Goal: Use online tool/utility

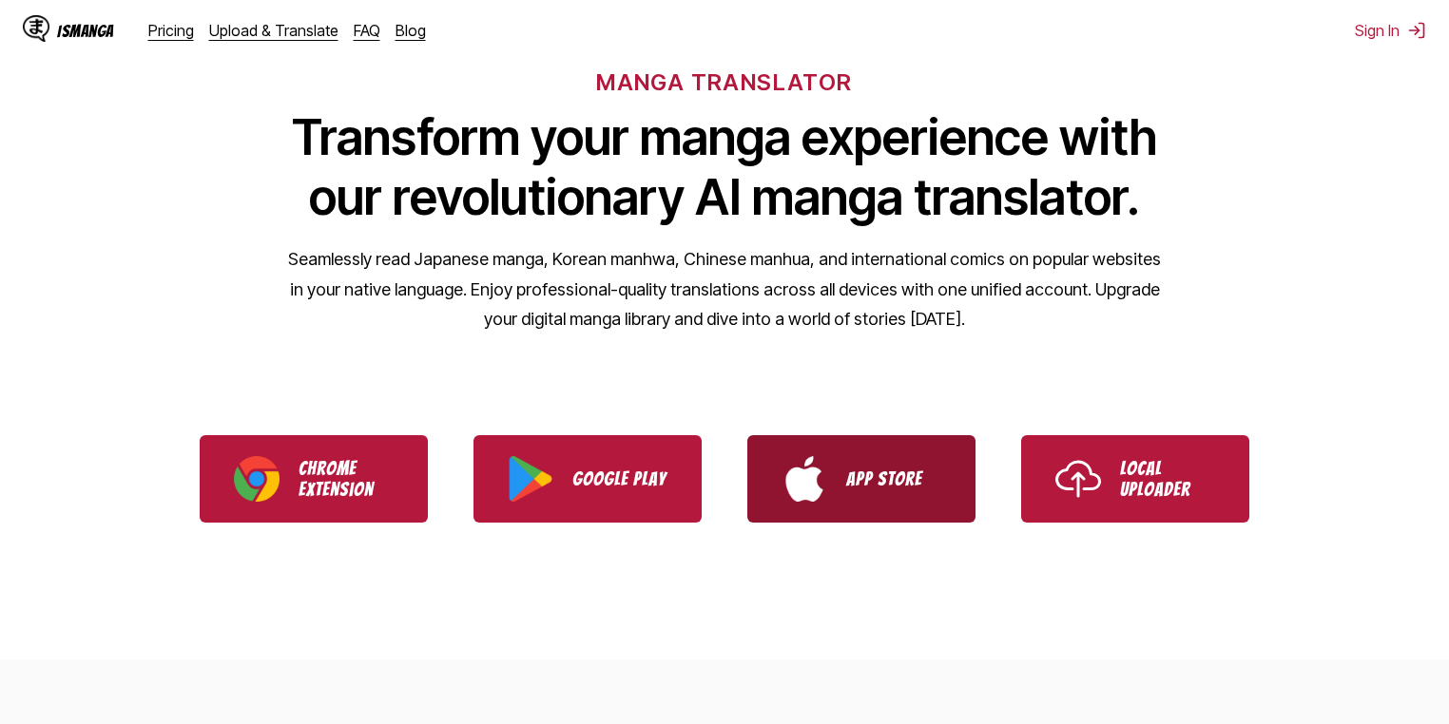
scroll to position [152, 0]
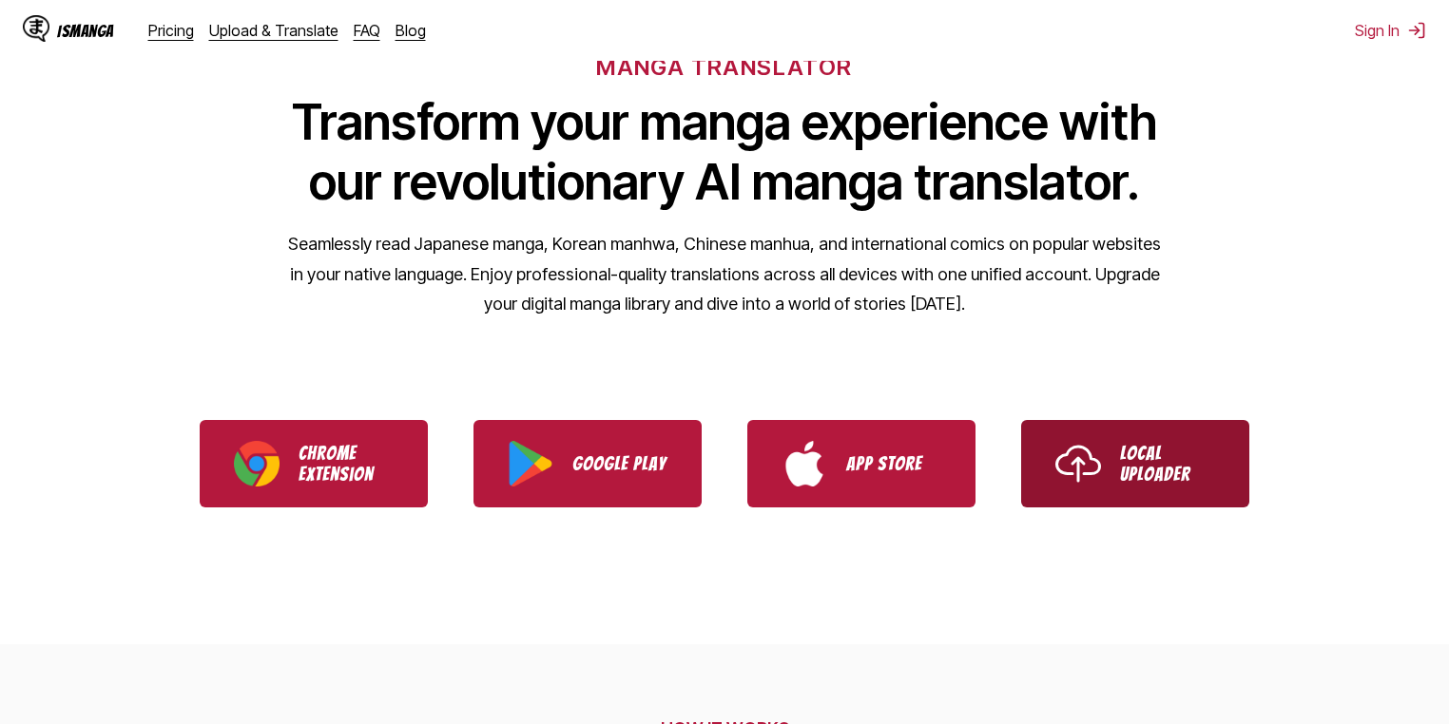
click at [1094, 473] on img "Use IsManga Local Uploader" at bounding box center [1078, 464] width 46 height 46
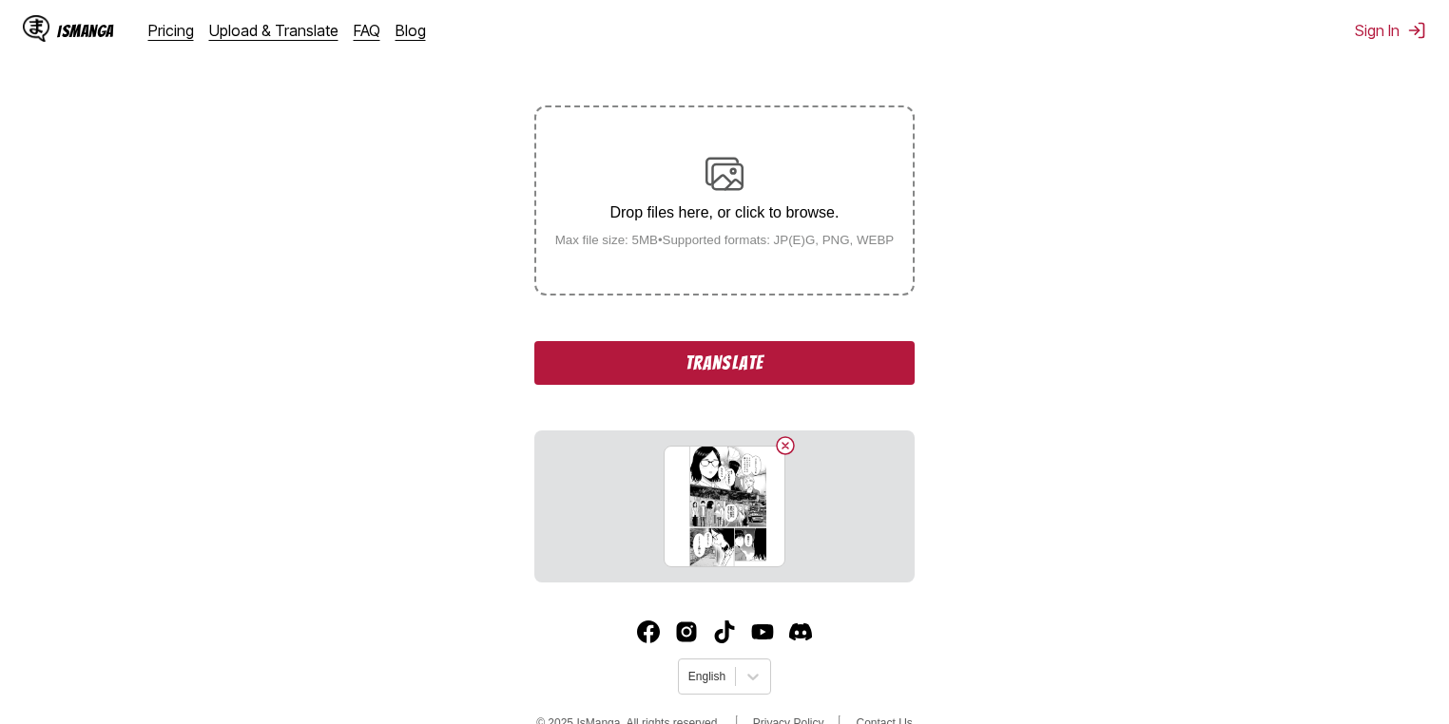
scroll to position [305, 0]
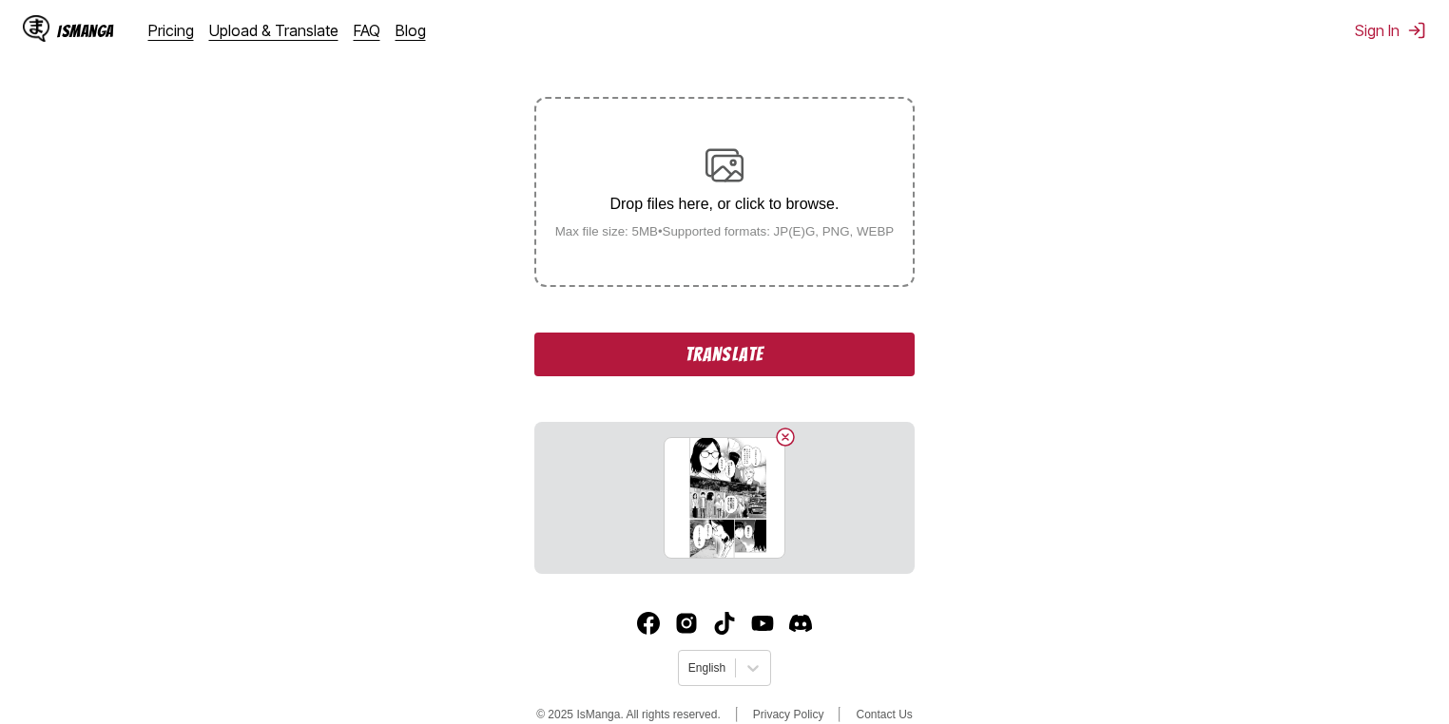
click at [747, 355] on button "Translate" at bounding box center [724, 355] width 380 height 44
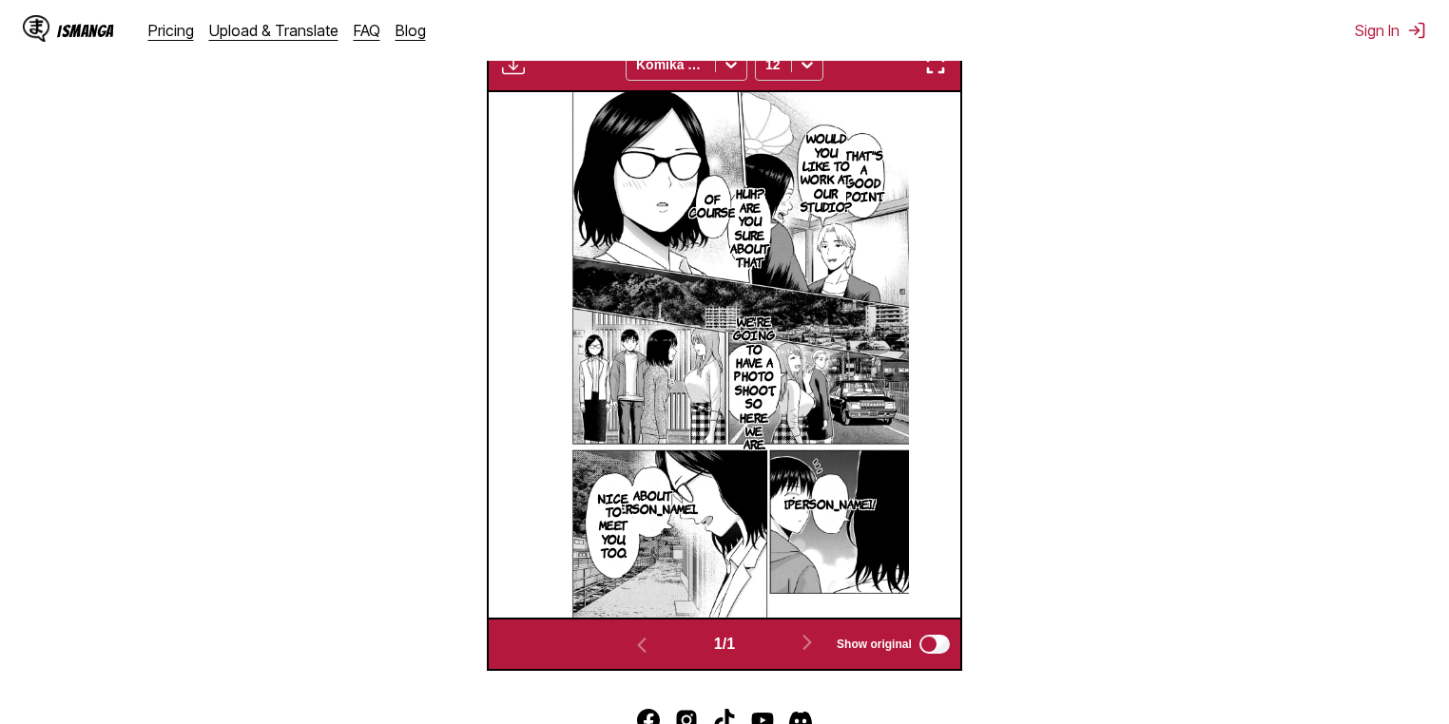
scroll to position [563, 0]
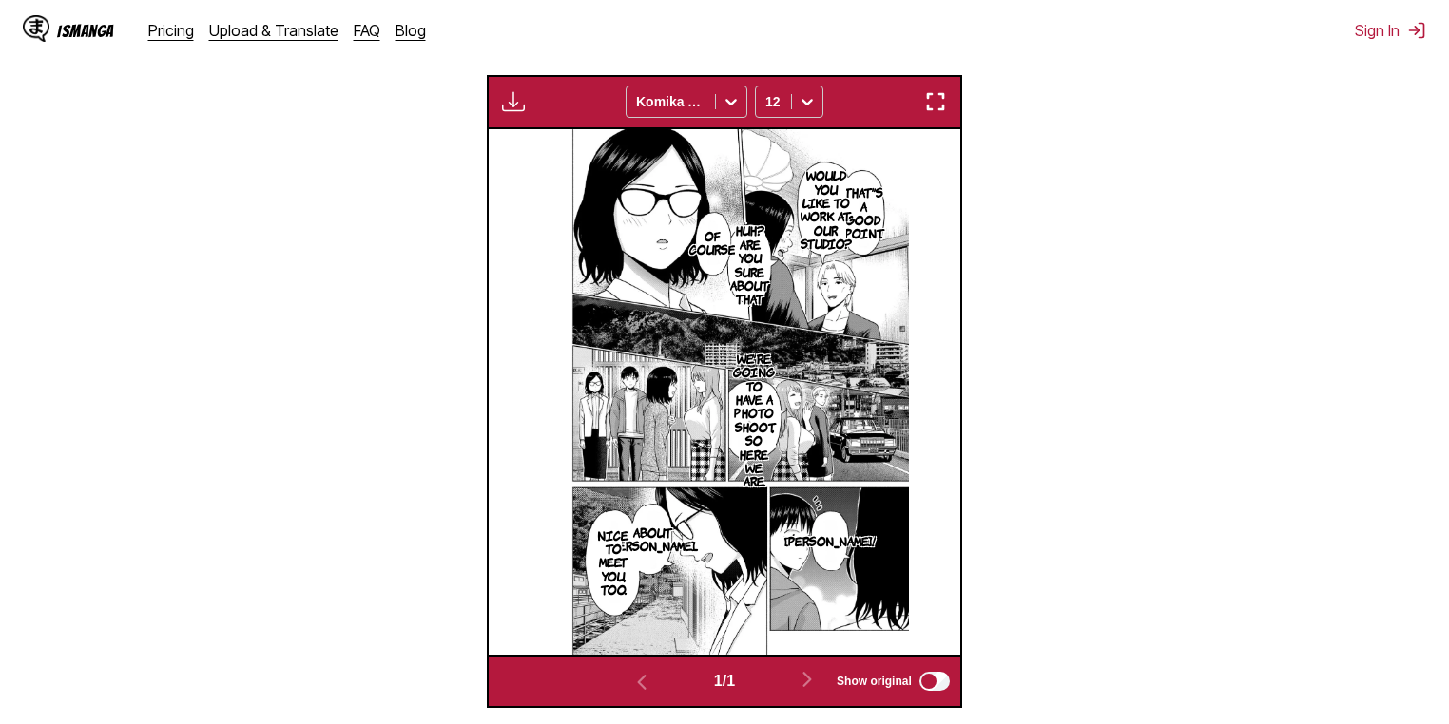
click at [517, 110] on img "button" at bounding box center [513, 101] width 23 height 23
click at [928, 106] on img "button" at bounding box center [935, 101] width 23 height 23
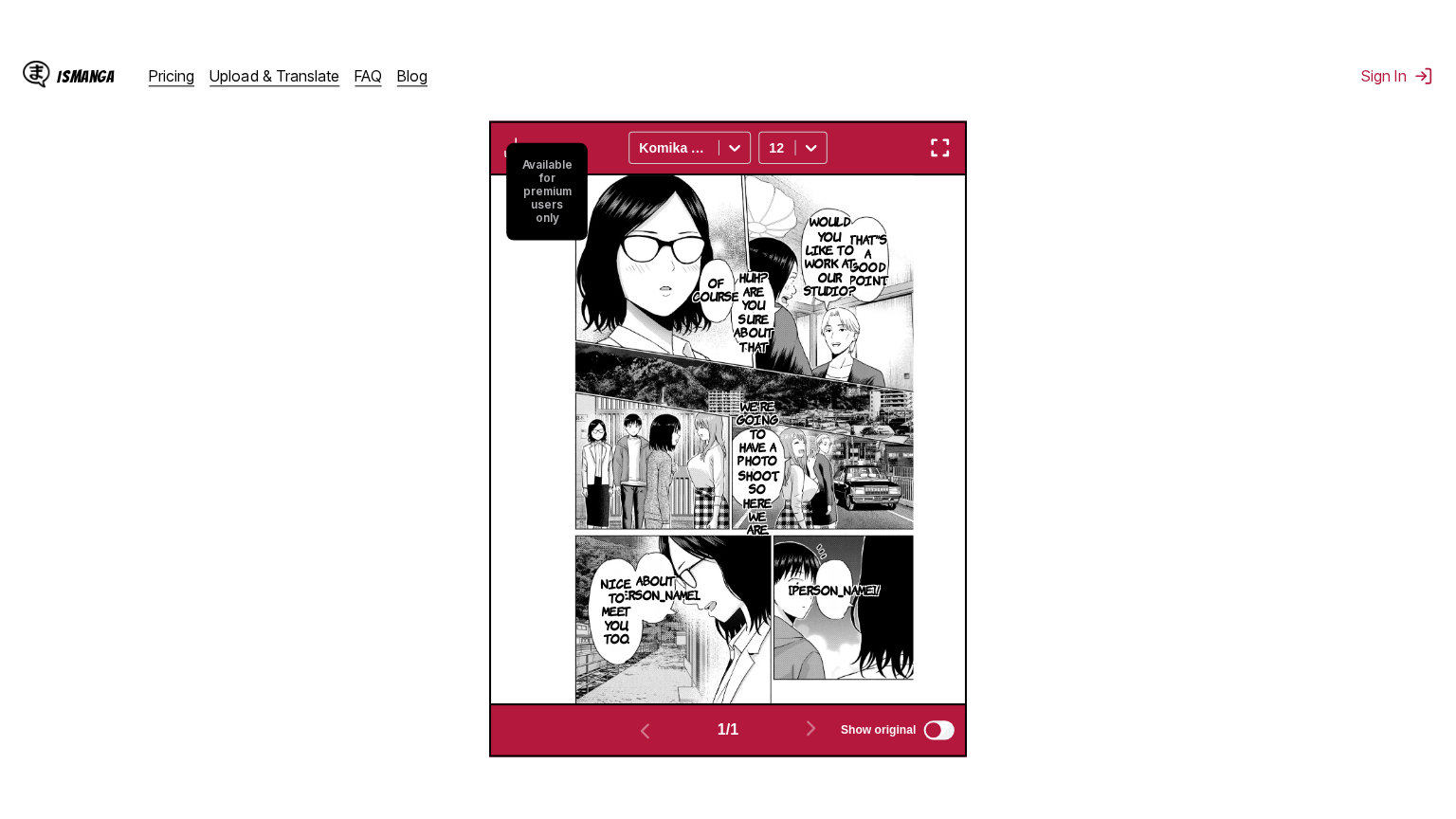
scroll to position [220, 0]
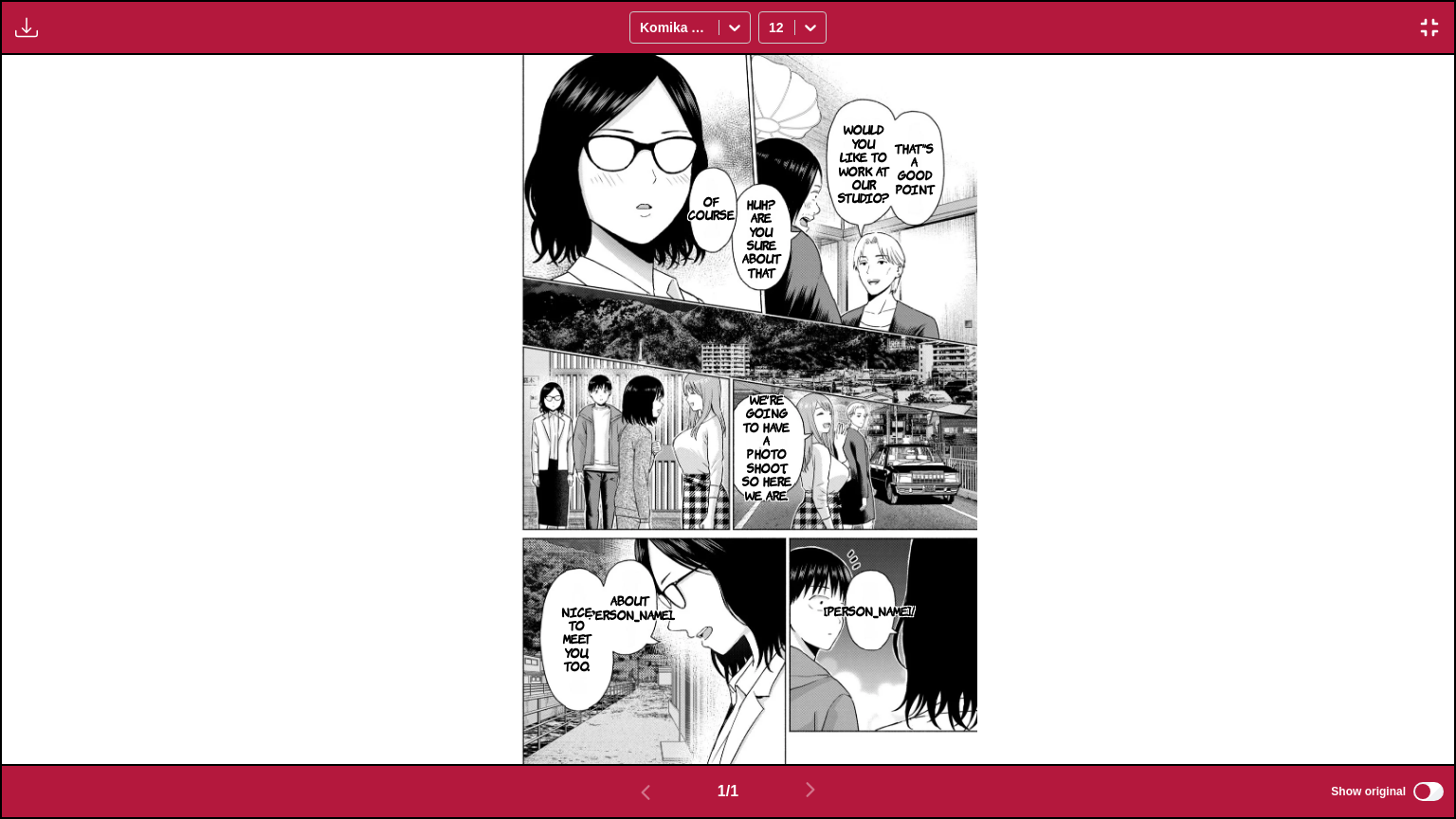
drag, startPoint x: 869, startPoint y: 236, endPoint x: 1229, endPoint y: 231, distance: 360.0
click at [1229, 231] on div "That's a good point. Would you like to work at our studio? Of course Huh? Are y…" at bounding box center [728, 409] width 1452 height 709
click at [733, 34] on icon at bounding box center [734, 27] width 19 height 19
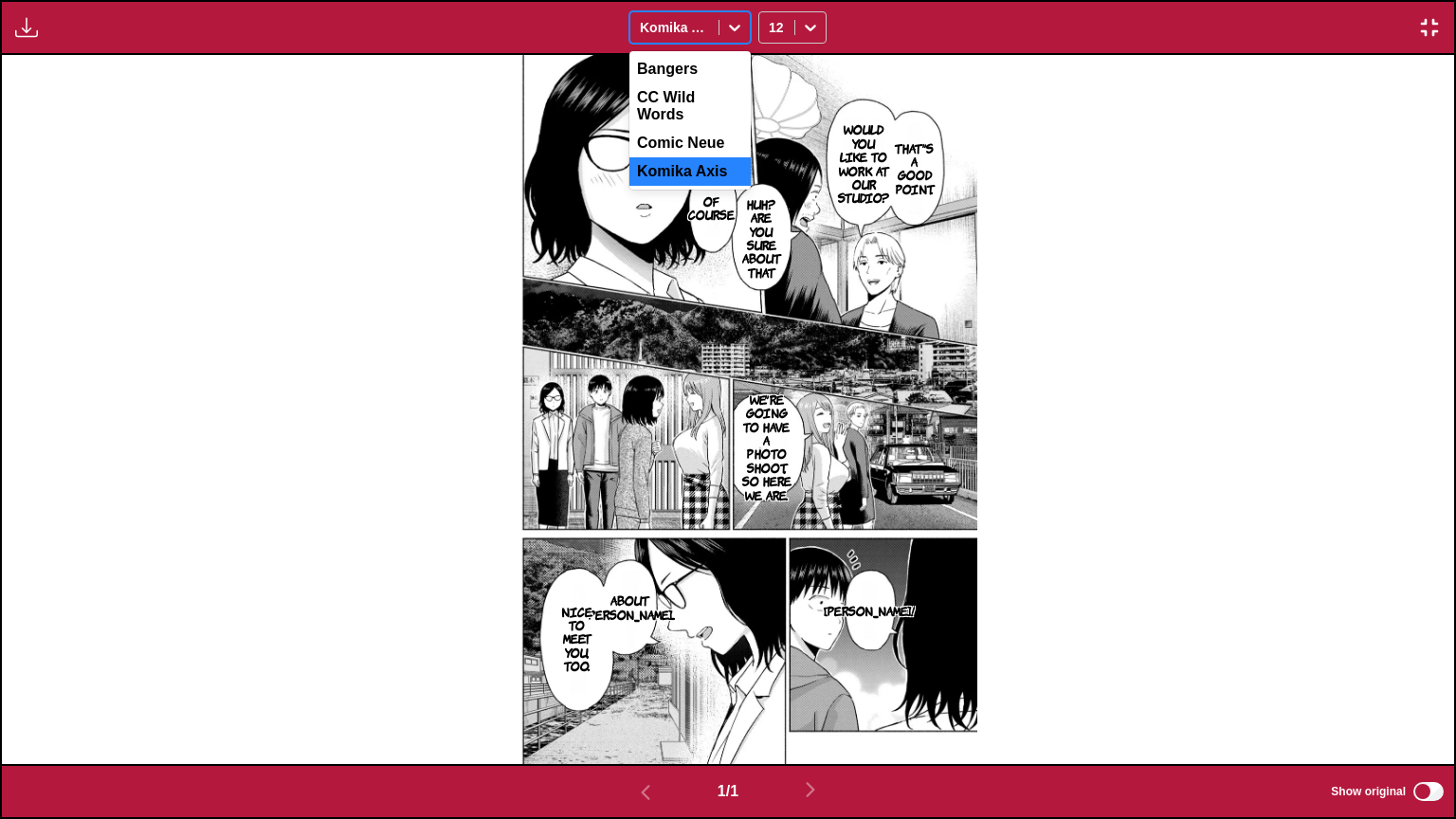
click at [733, 33] on icon at bounding box center [734, 27] width 19 height 19
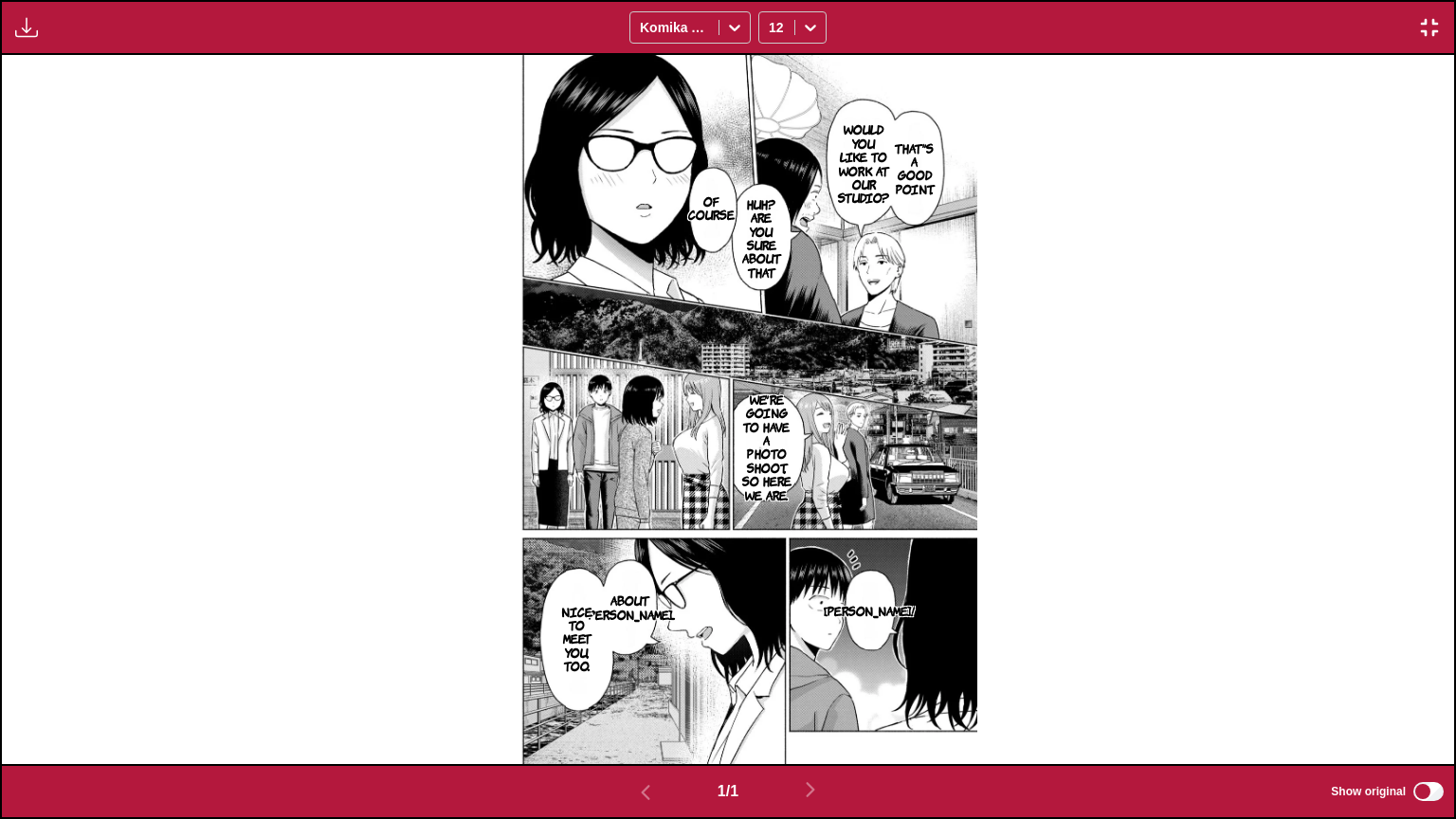
click at [24, 19] on img "button" at bounding box center [26, 27] width 23 height 23
click at [1435, 23] on img "button" at bounding box center [1429, 27] width 23 height 23
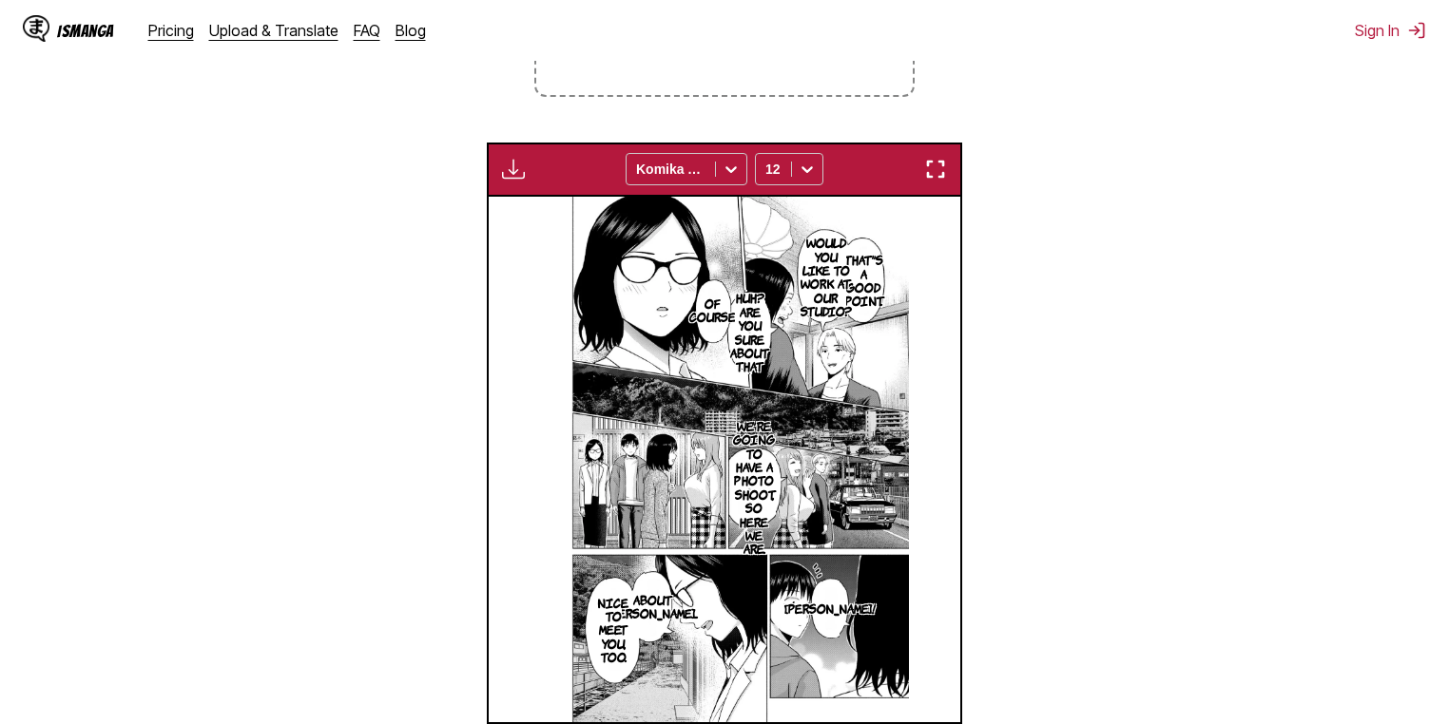
scroll to position [571, 0]
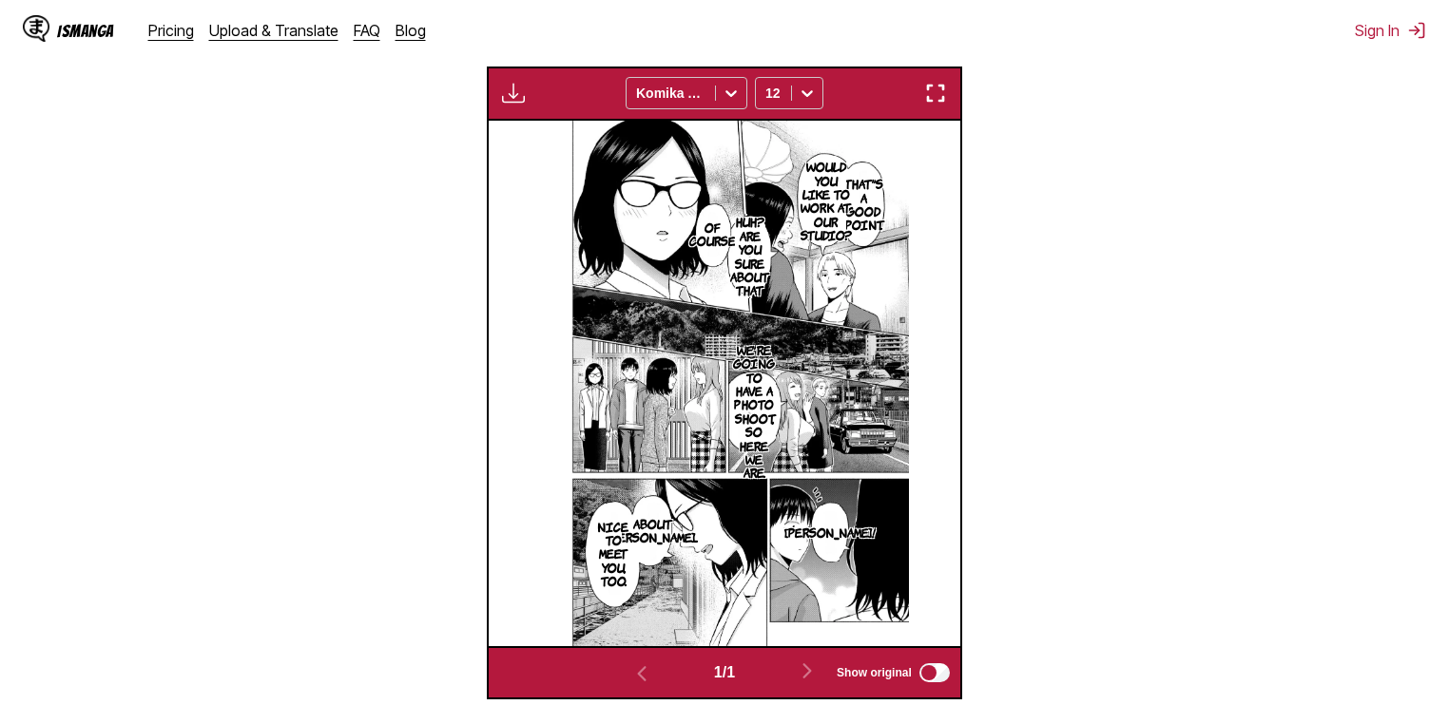
click at [943, 99] on img "button" at bounding box center [935, 93] width 23 height 23
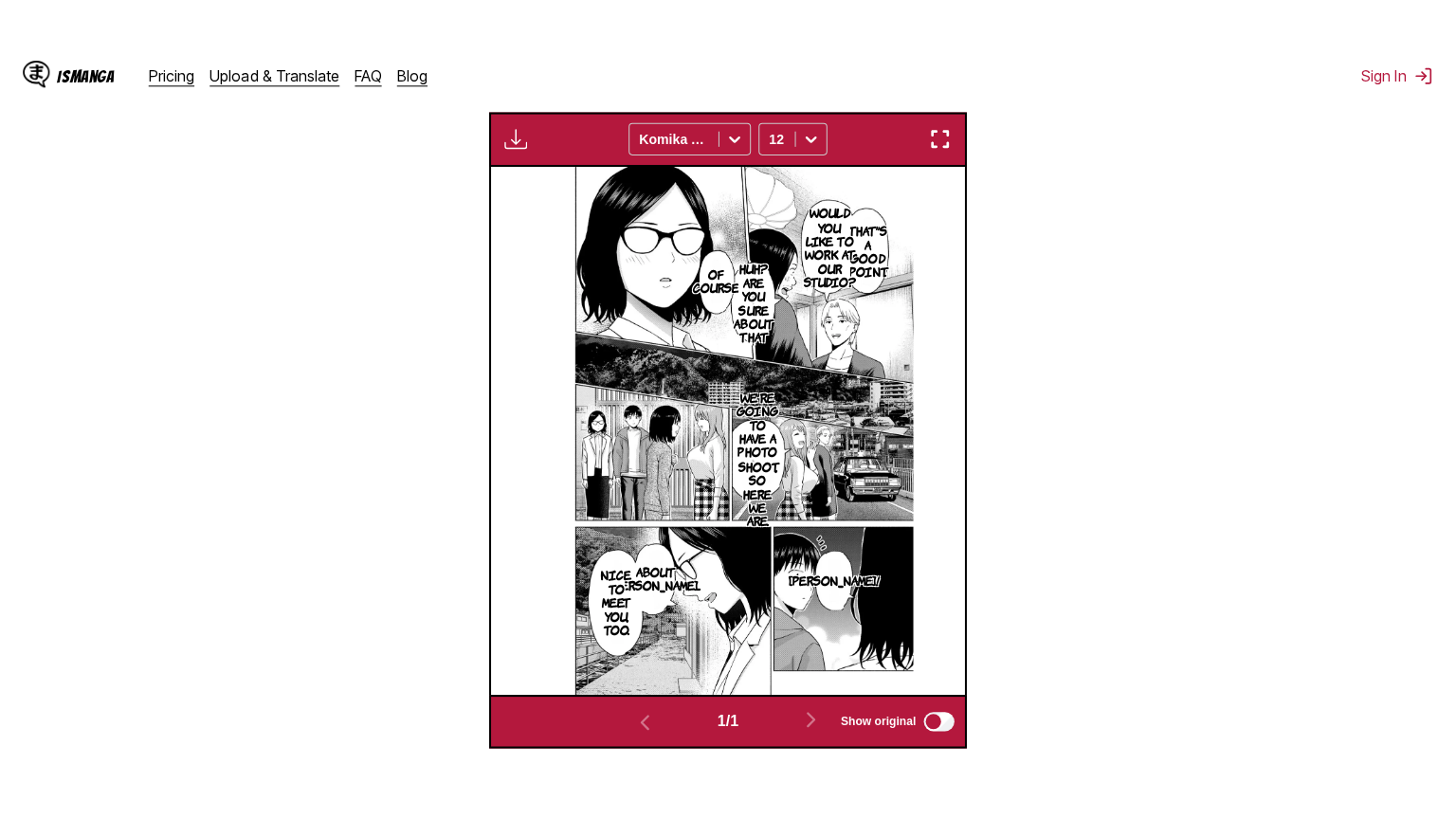
scroll to position [220, 0]
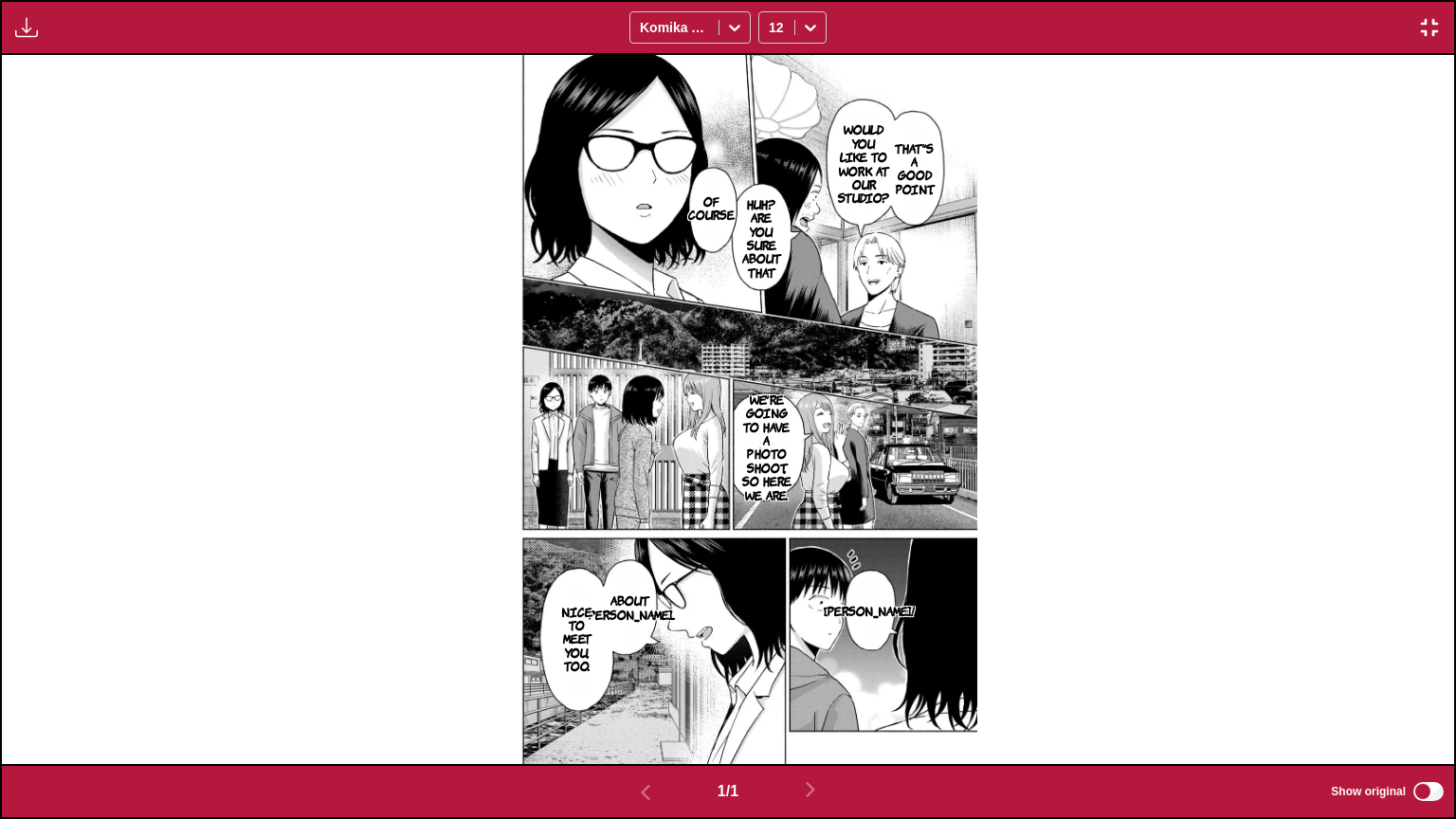
click at [1440, 22] on img "button" at bounding box center [1429, 27] width 23 height 23
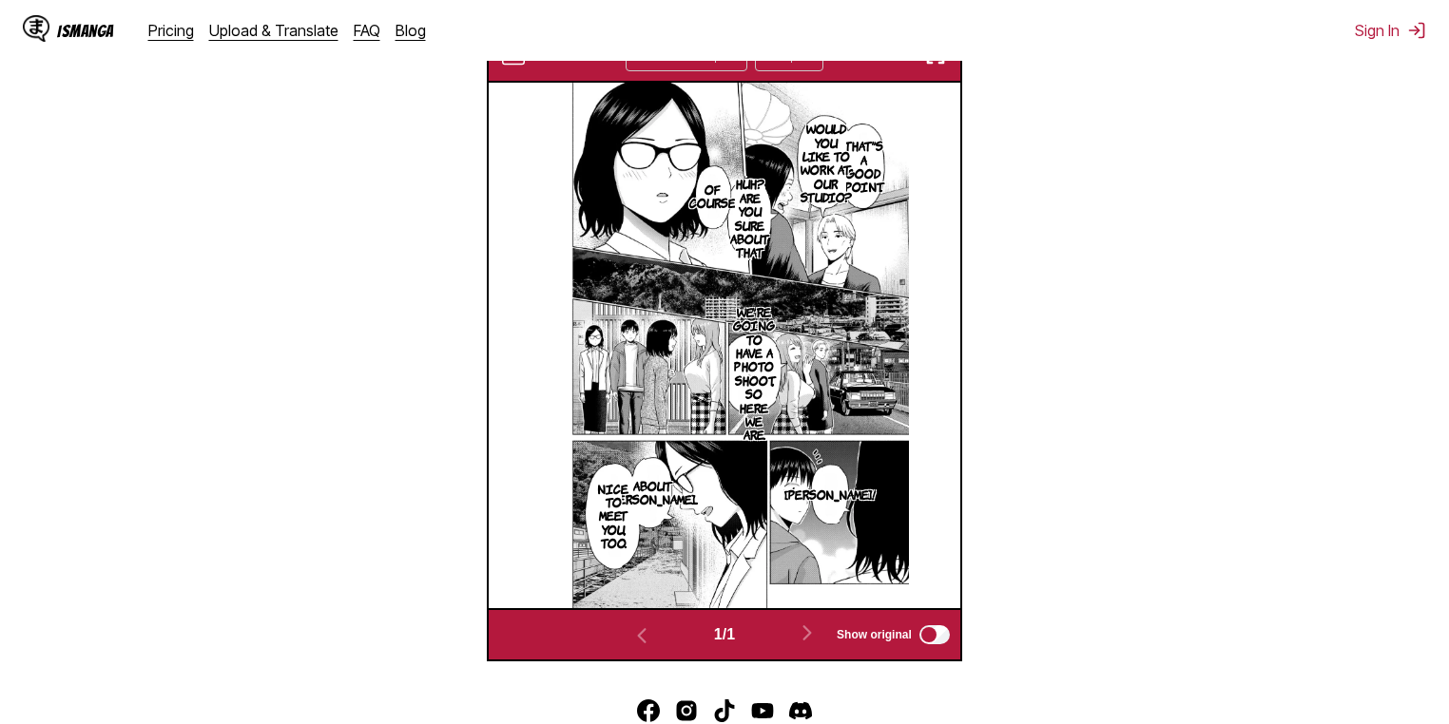
scroll to position [571, 0]
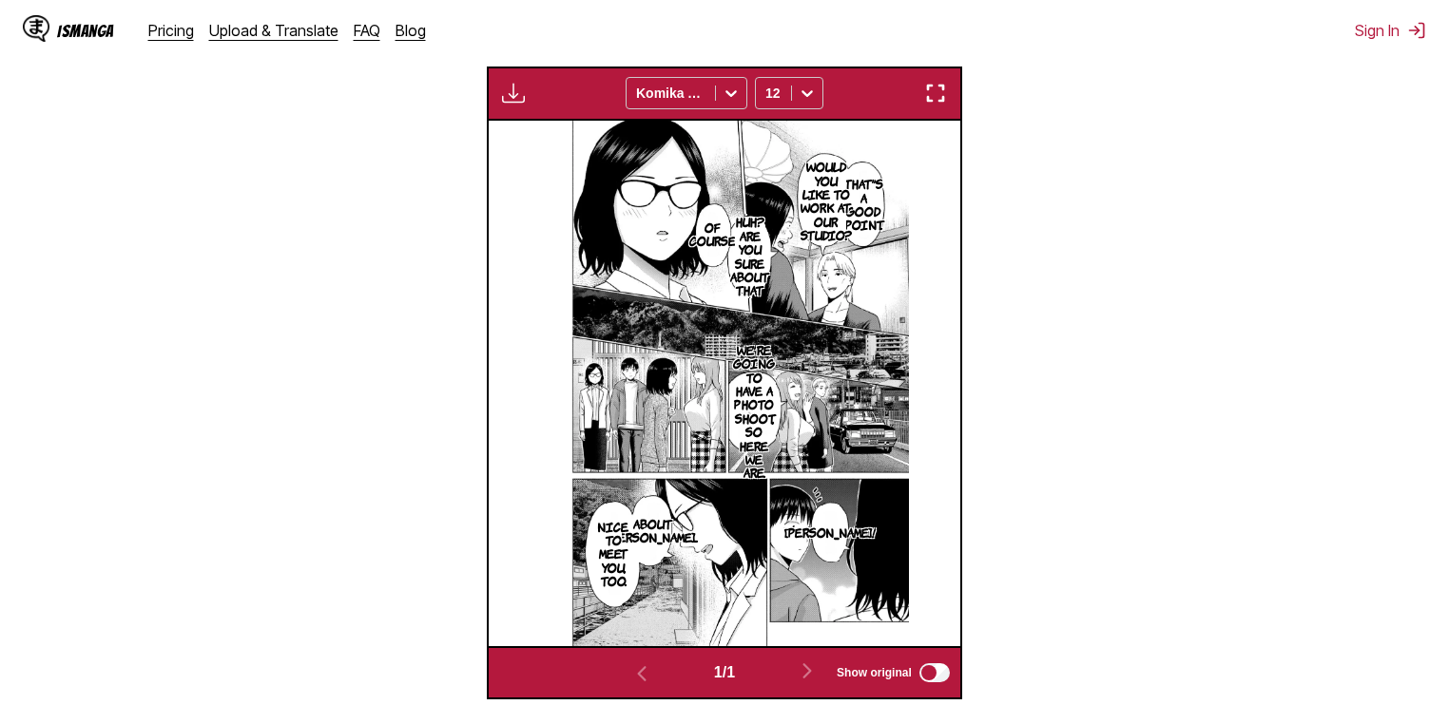
click at [511, 102] on img "button" at bounding box center [513, 93] width 23 height 23
click at [539, 130] on small "Available for premium users only" at bounding box center [544, 136] width 81 height 97
click at [426, 271] on section "From Japanese To English Drop files here, or click to browse. Max file size: 5M…" at bounding box center [724, 216] width 1418 height 968
click at [935, 101] on img "button" at bounding box center [935, 93] width 23 height 23
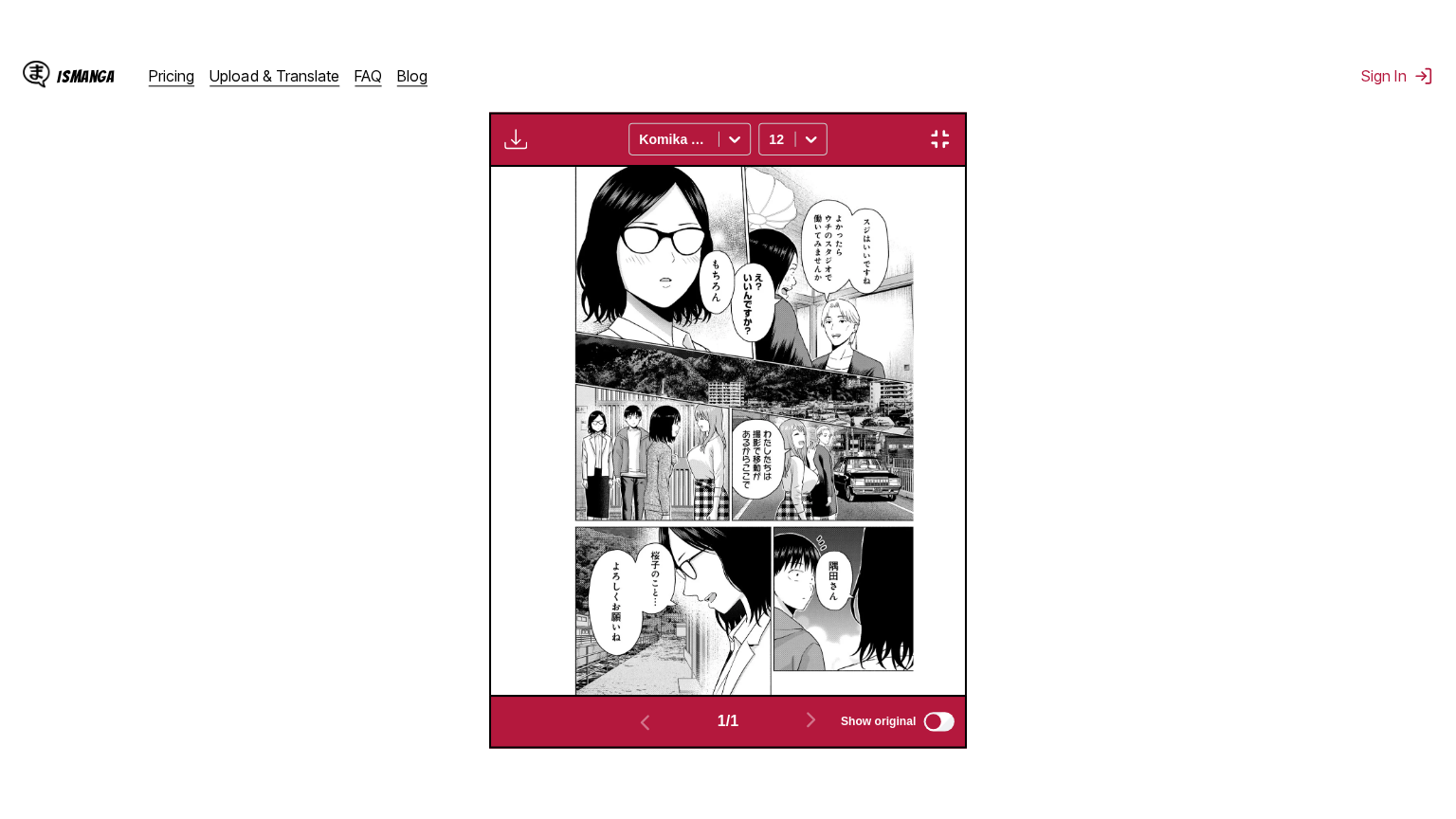
scroll to position [220, 0]
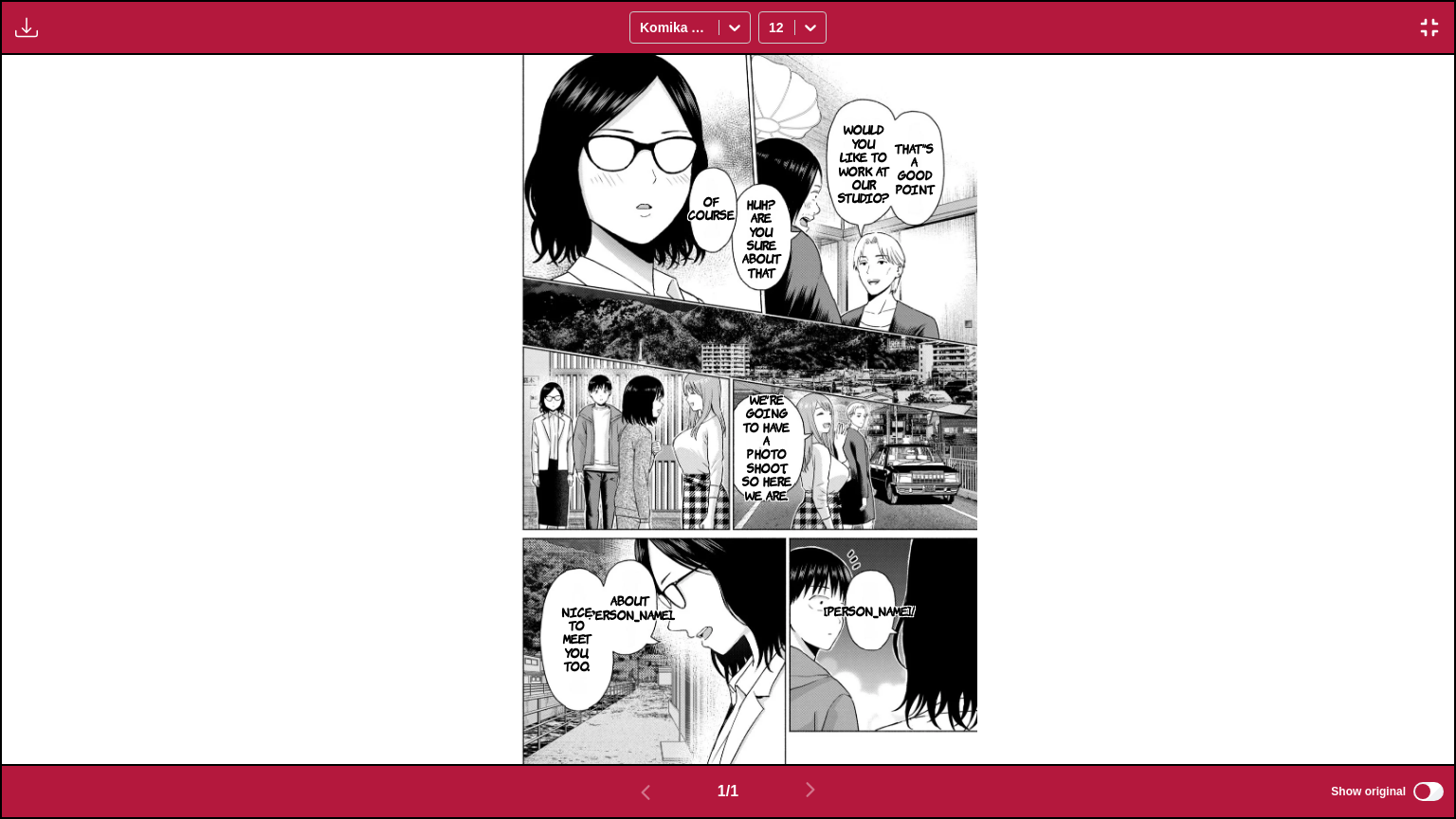
click at [35, 29] on img "button" at bounding box center [26, 27] width 23 height 23
click at [96, 188] on div "That's a good point. Would you like to work at our studio? Of course Huh? Are y…" at bounding box center [728, 409] width 1452 height 709
click at [731, 33] on icon at bounding box center [734, 27] width 19 height 19
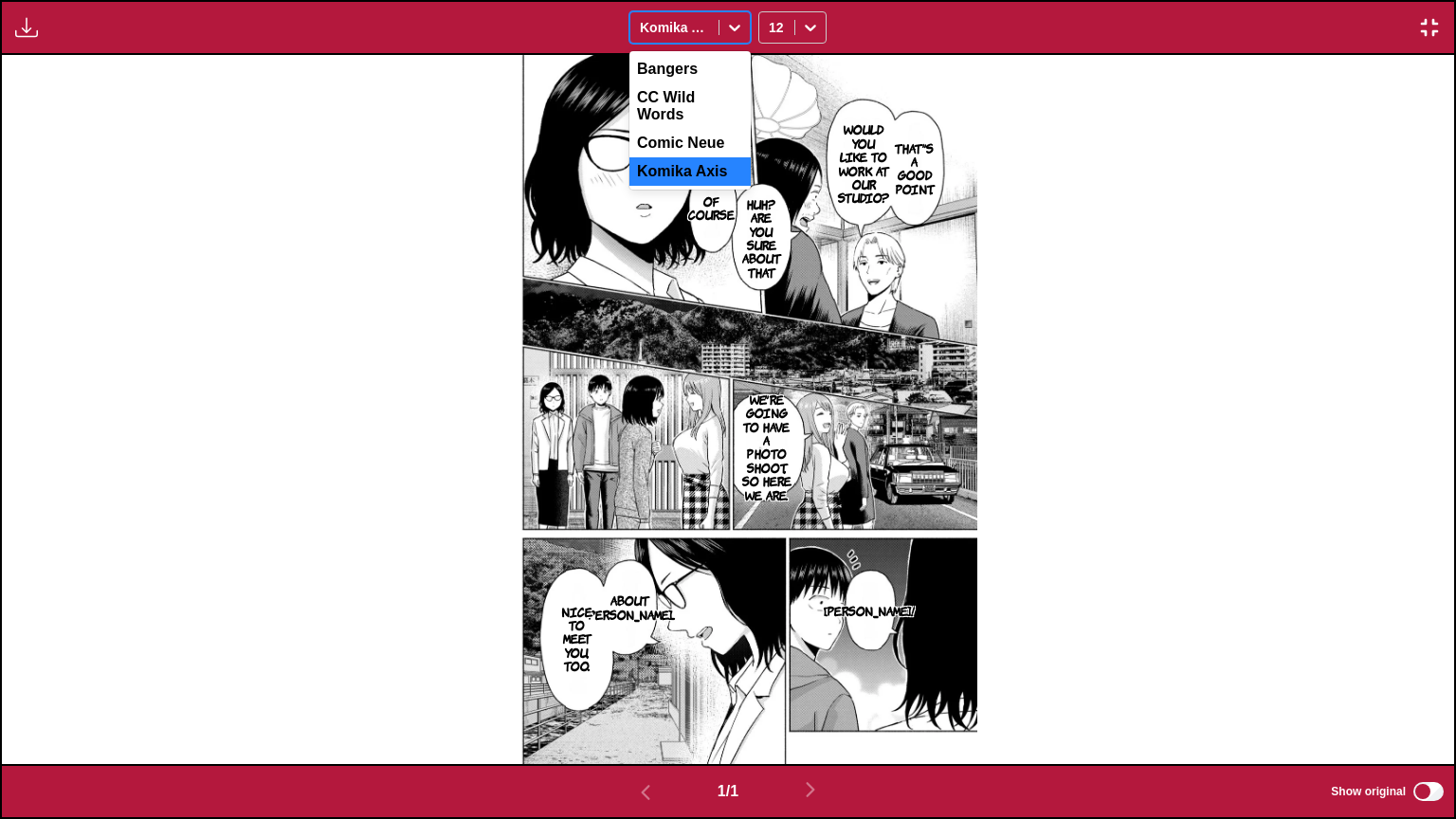
click at [732, 31] on icon at bounding box center [734, 27] width 19 height 19
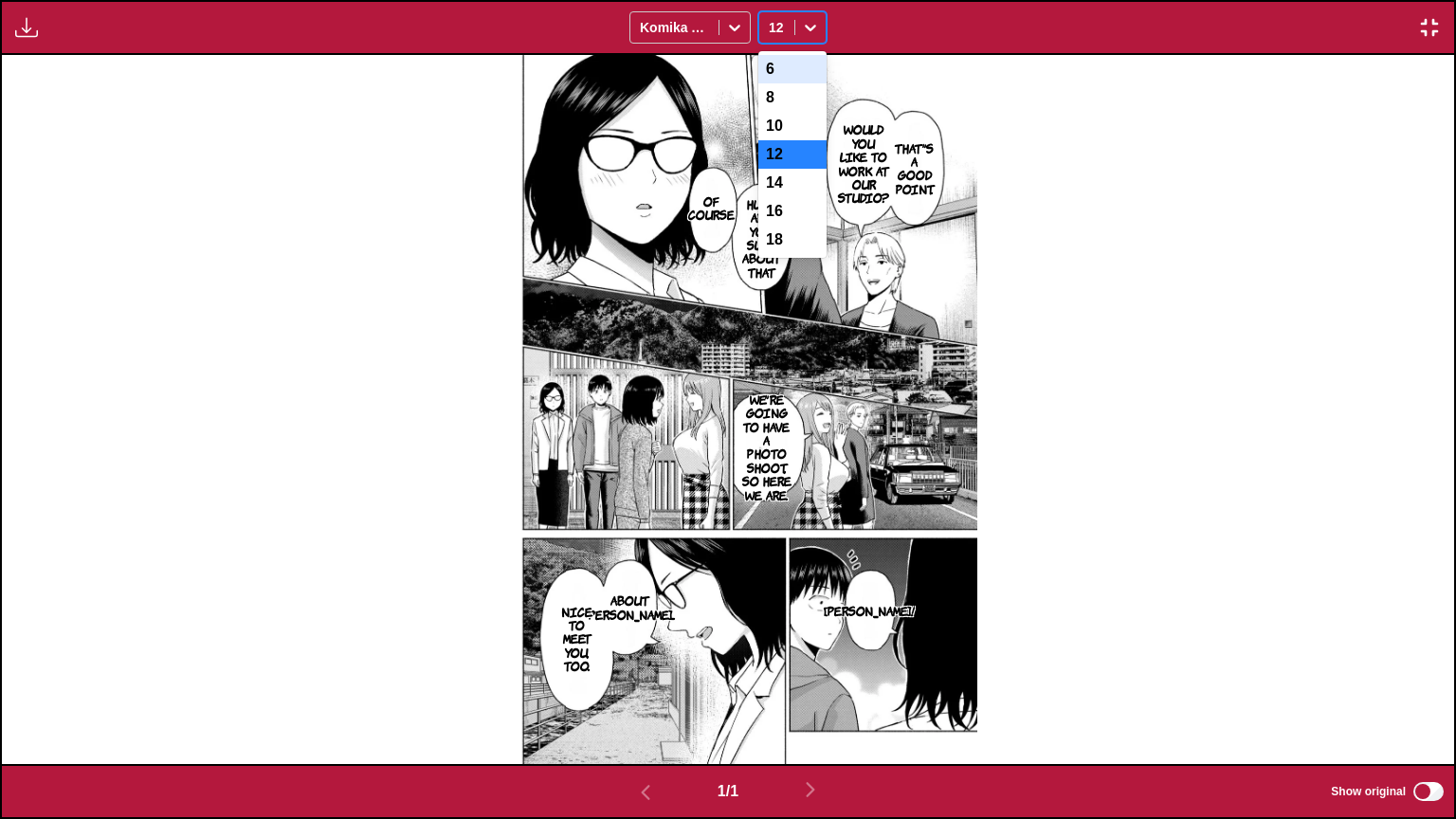
click at [806, 23] on icon at bounding box center [810, 27] width 19 height 19
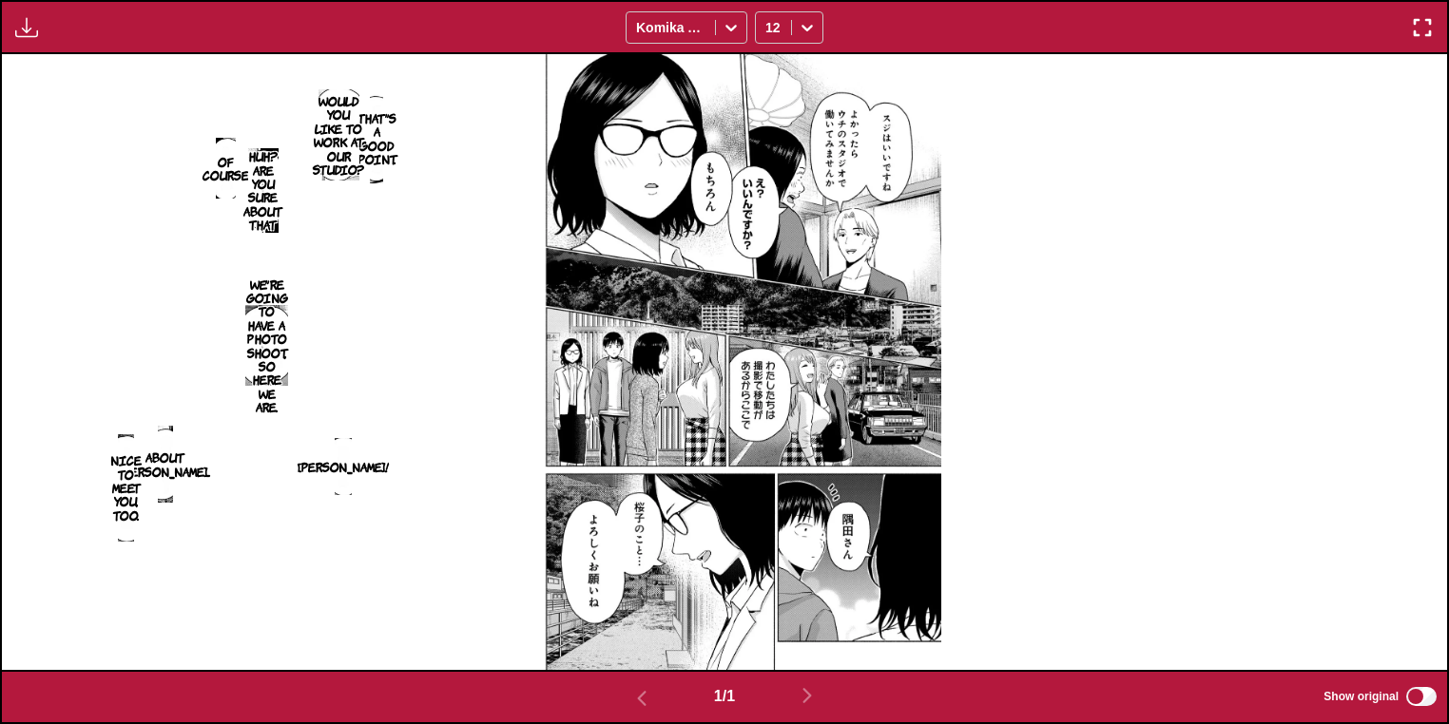
scroll to position [574, 0]
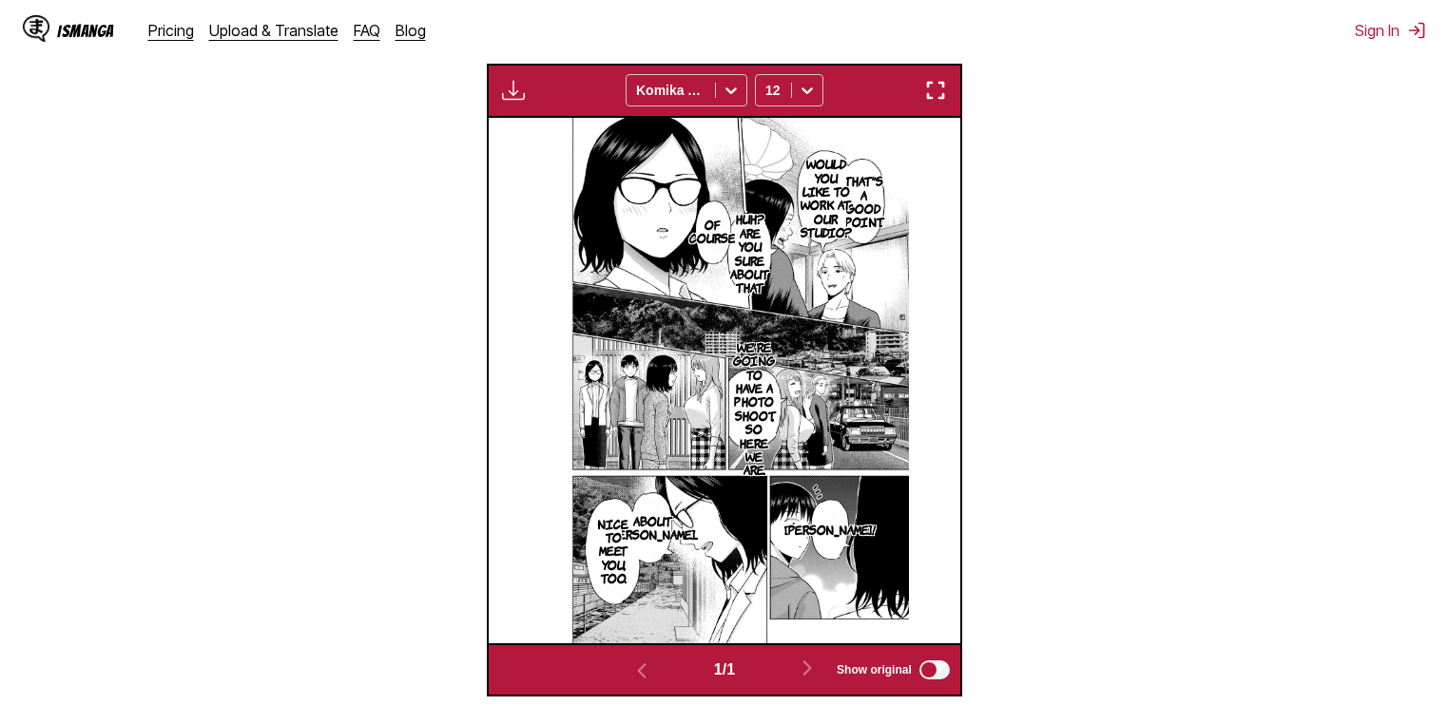
click at [933, 93] on img "button" at bounding box center [935, 90] width 23 height 23
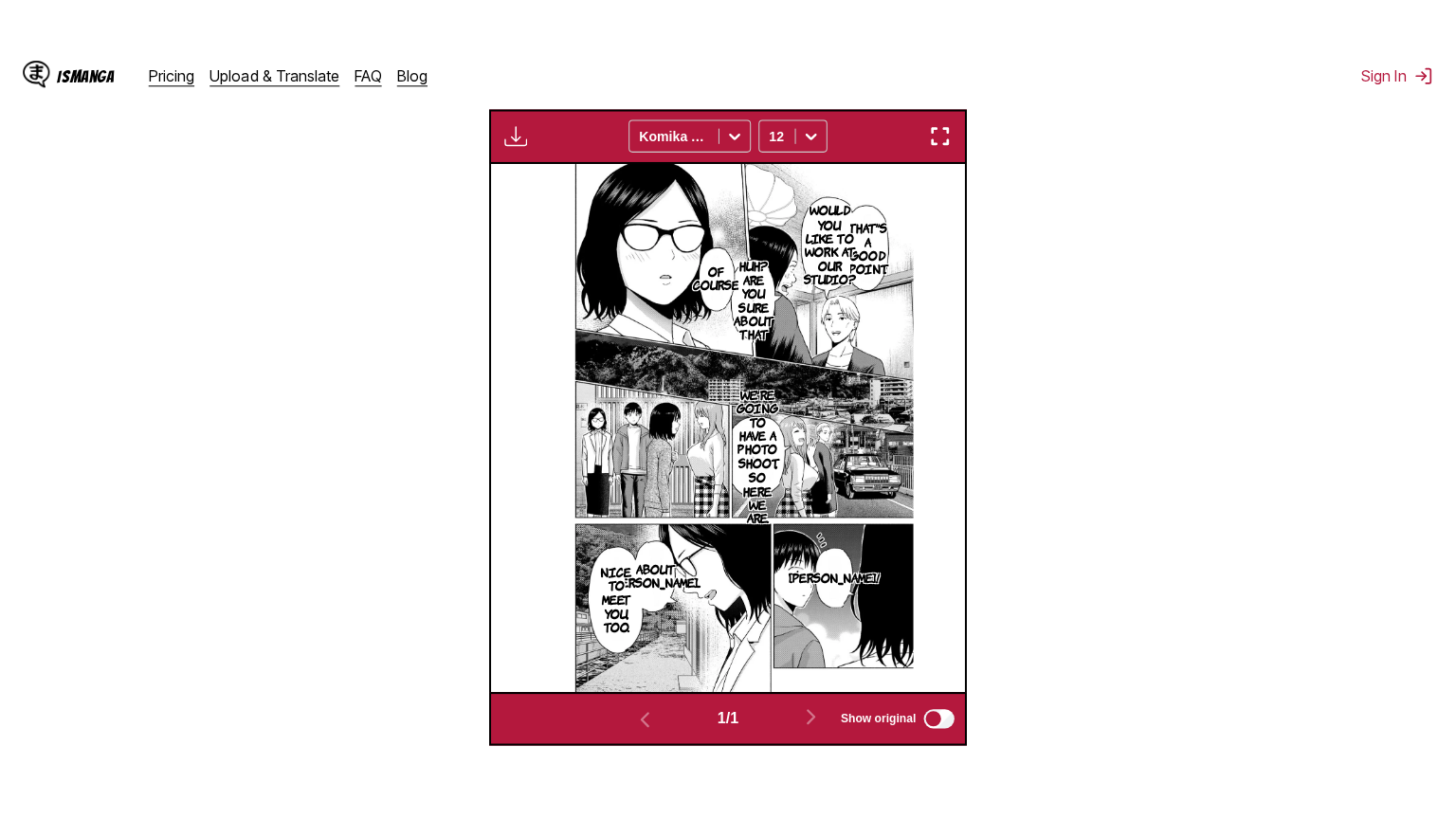
scroll to position [220, 0]
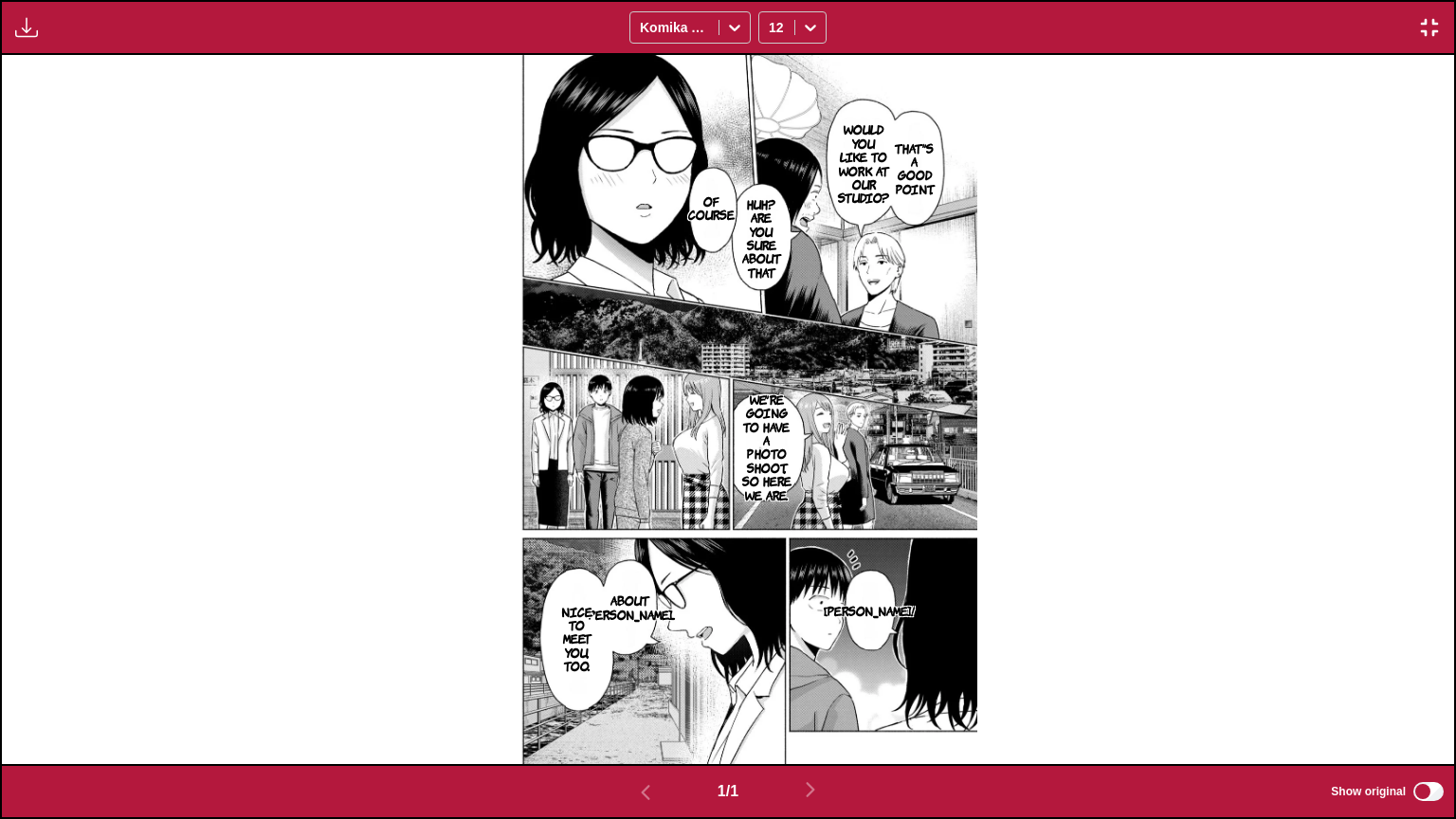
click at [16, 30] on img "button" at bounding box center [26, 27] width 23 height 23
click at [49, 53] on small "Available for premium users only" at bounding box center [57, 71] width 81 height 97
click at [1433, 27] on img "button" at bounding box center [1429, 27] width 23 height 23
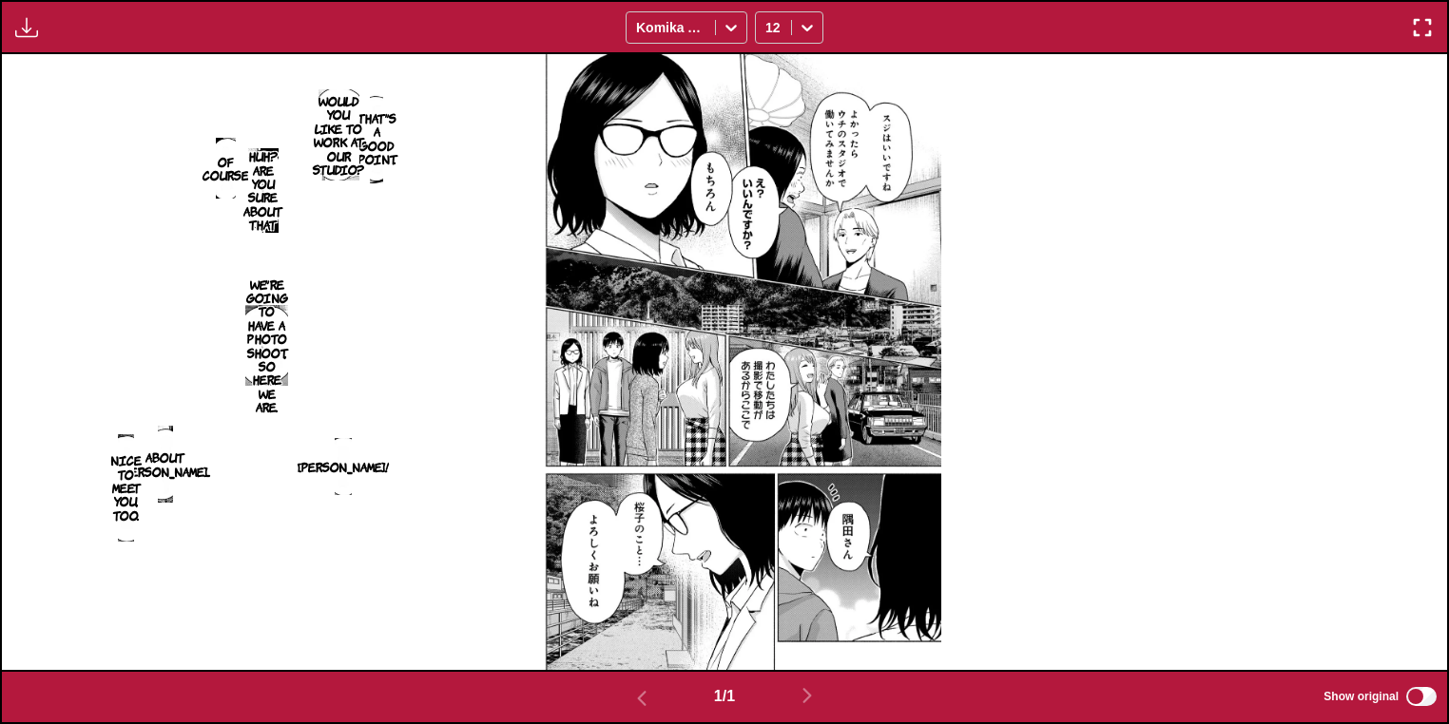
scroll to position [574, 0]
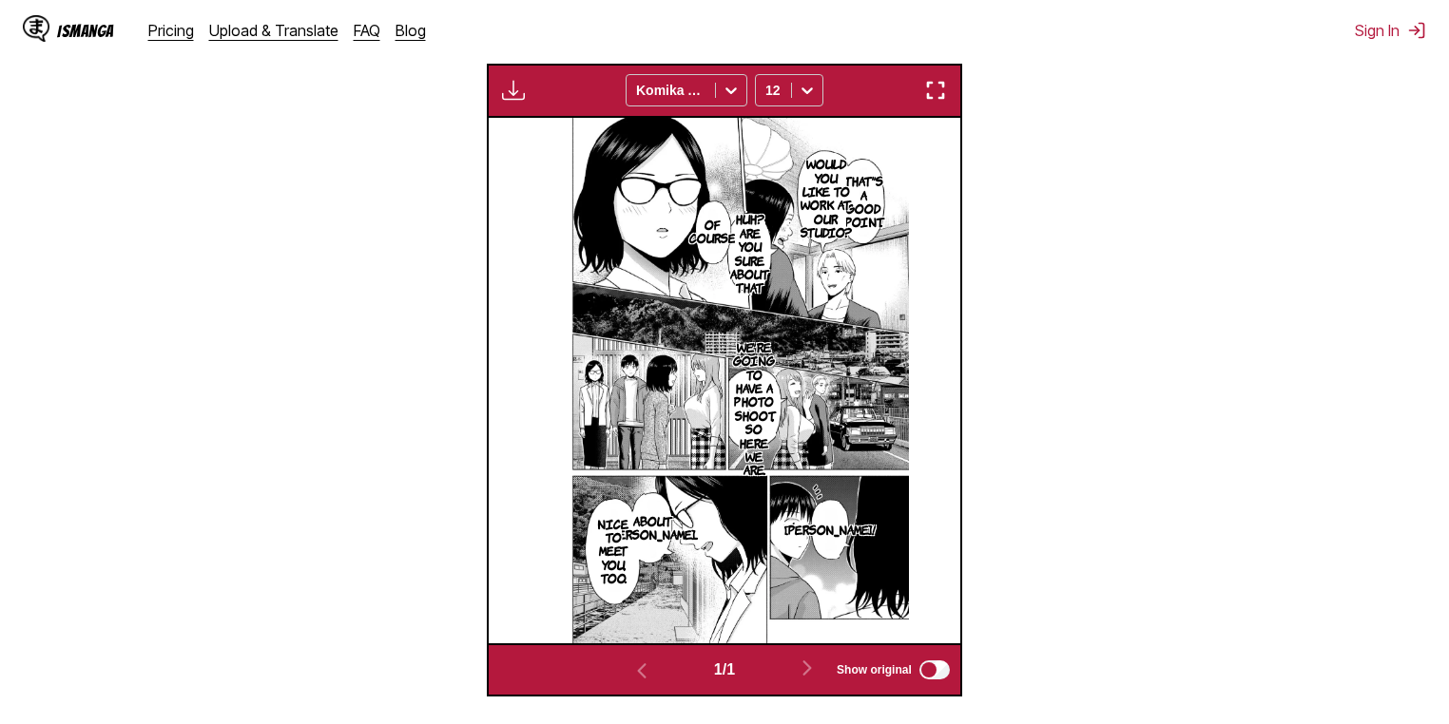
click at [946, 87] on img "button" at bounding box center [935, 90] width 23 height 23
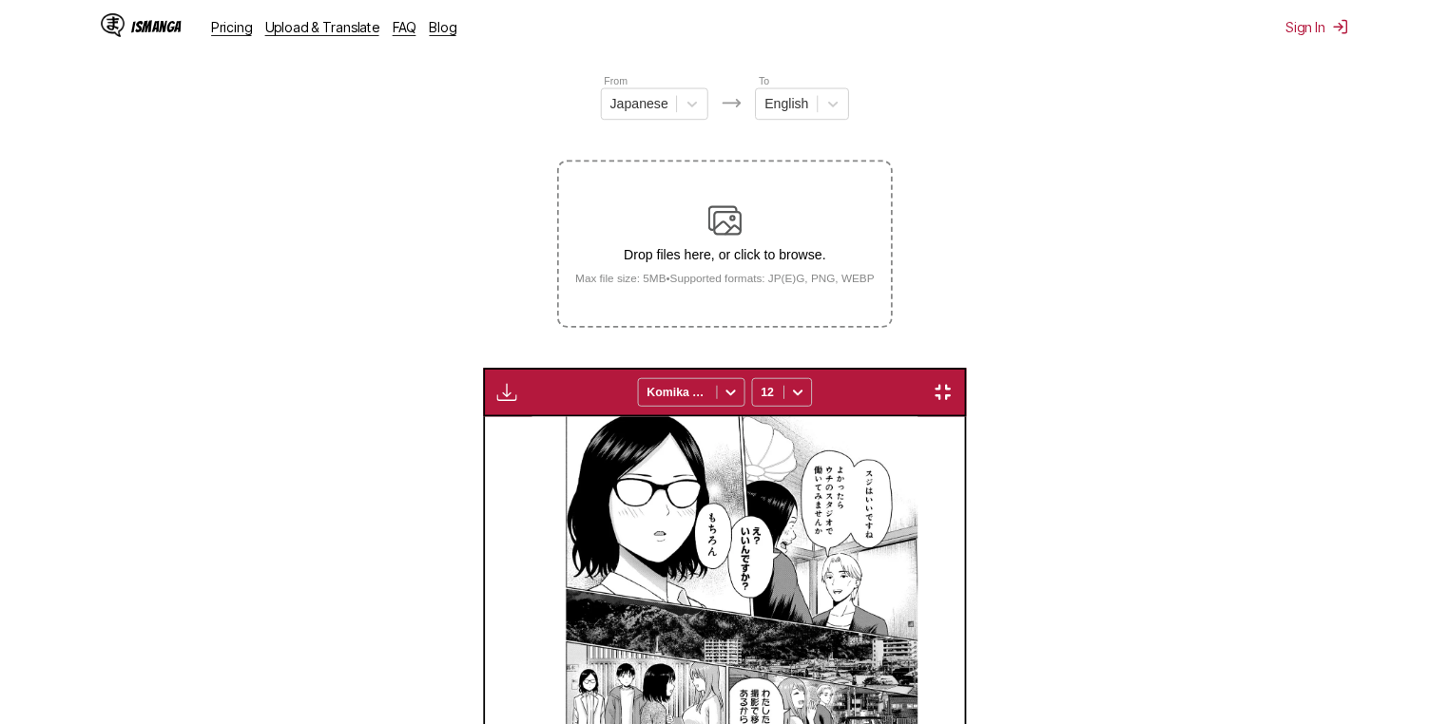
scroll to position [495, 0]
